Goal: Task Accomplishment & Management: Use online tool/utility

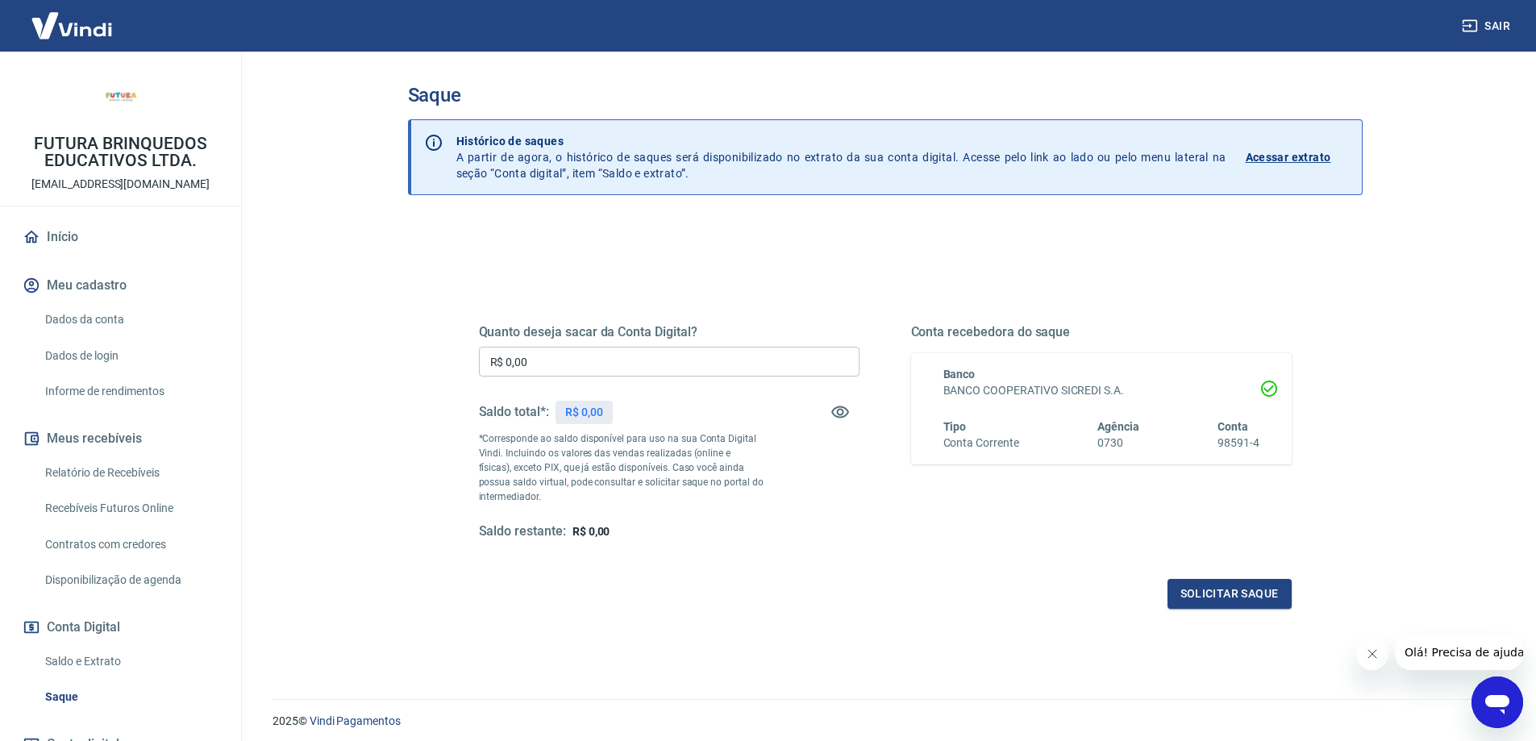
click at [92, 37] on img at bounding box center [71, 25] width 105 height 49
